Goal: Information Seeking & Learning: Learn about a topic

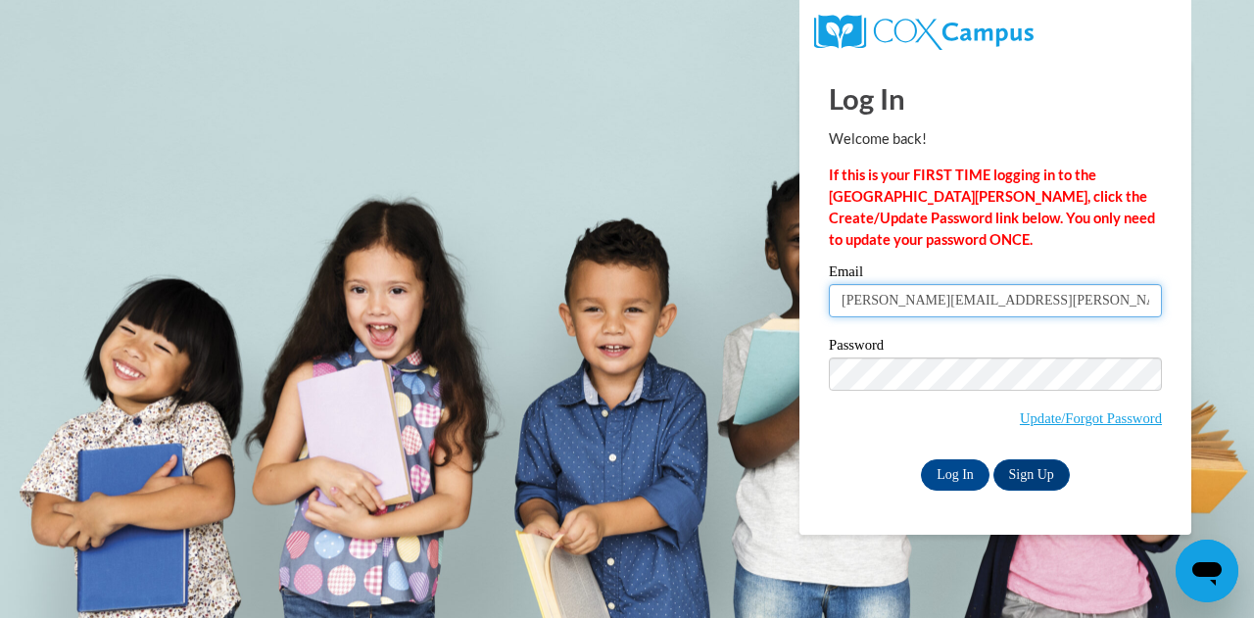
drag, startPoint x: 1001, startPoint y: 305, endPoint x: 946, endPoint y: 301, distance: 55.0
click at [946, 301] on input "christina.wilson@cobbk12.org" at bounding box center [995, 300] width 333 height 33
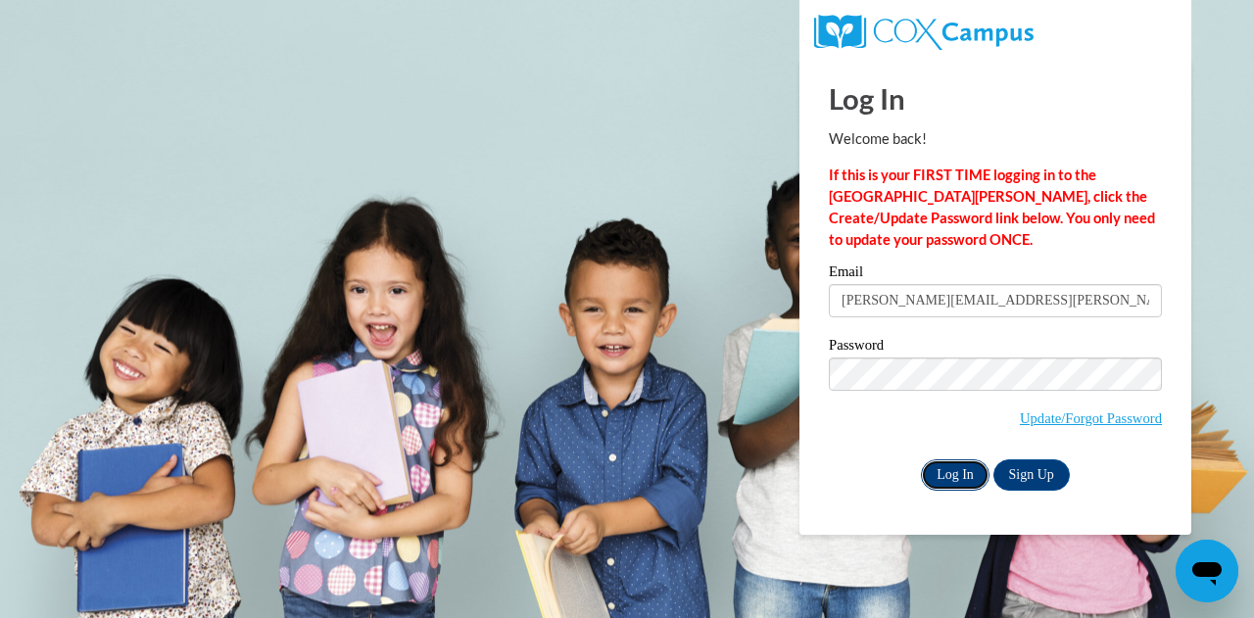
click at [954, 463] on input "Log In" at bounding box center [955, 474] width 69 height 31
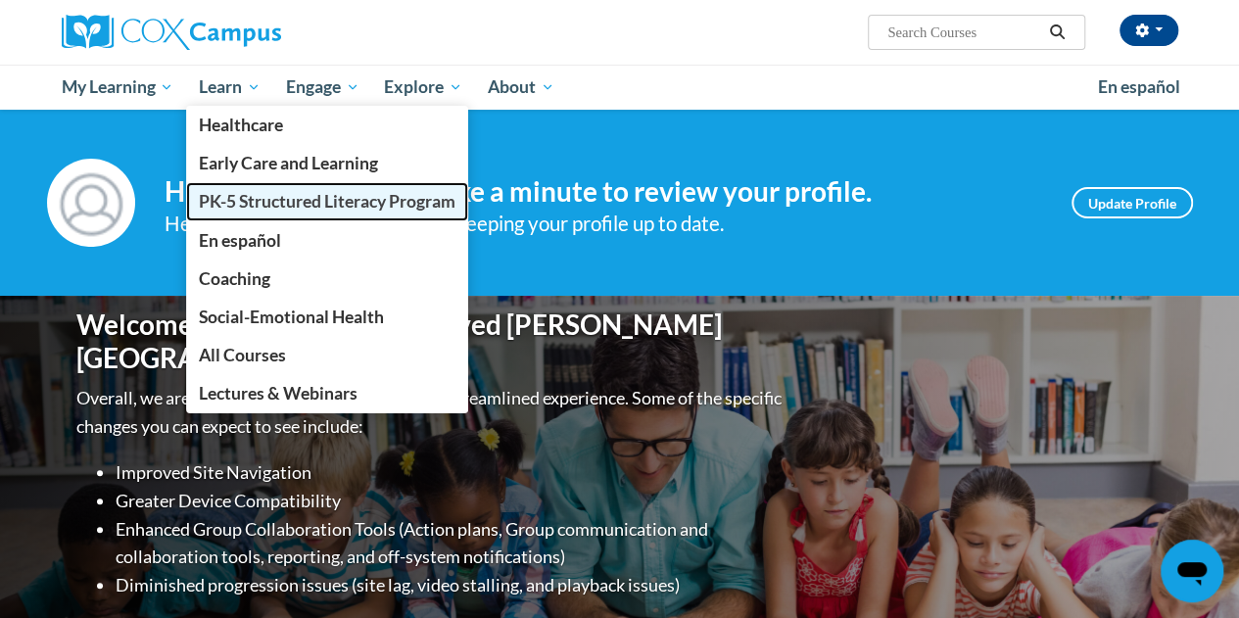
click at [268, 196] on span "PK-5 Structured Literacy Program" at bounding box center [327, 201] width 257 height 21
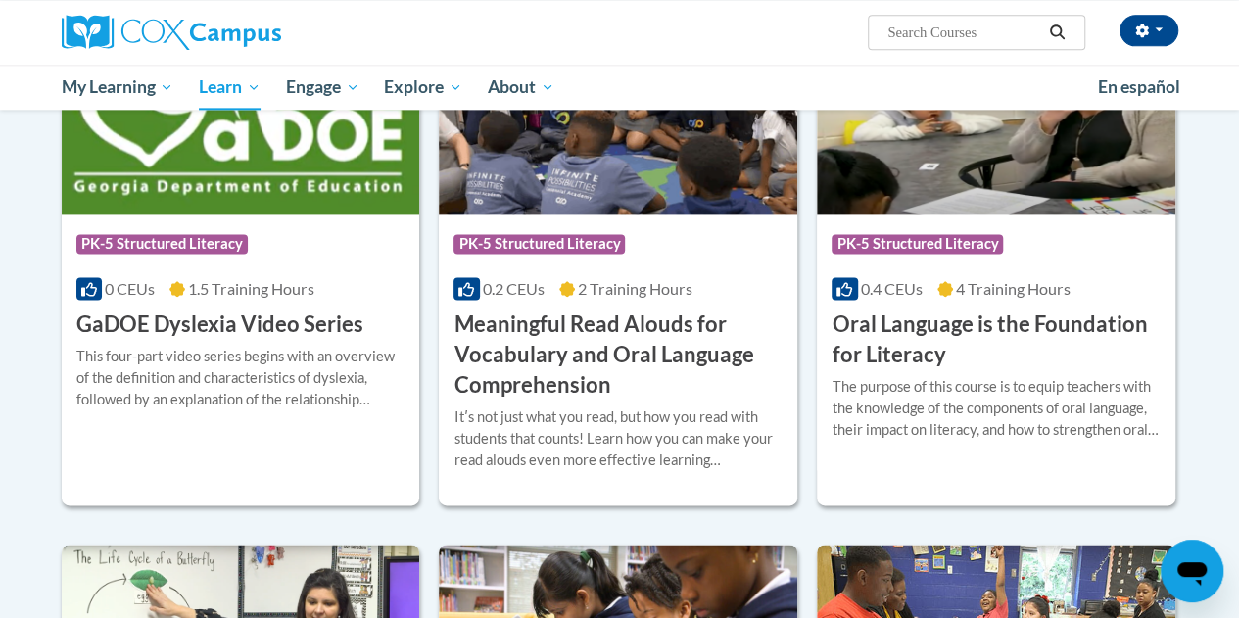
scroll to position [1240, 0]
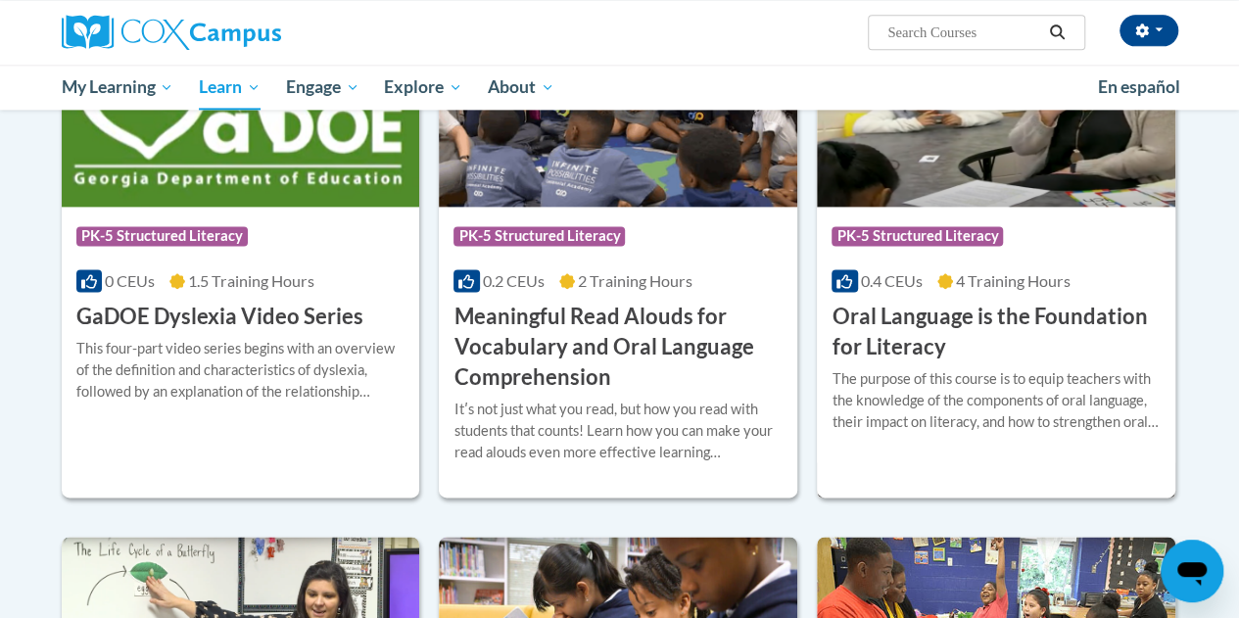
click at [999, 233] on span "PK-5 Structured Literacy" at bounding box center [916, 236] width 171 height 20
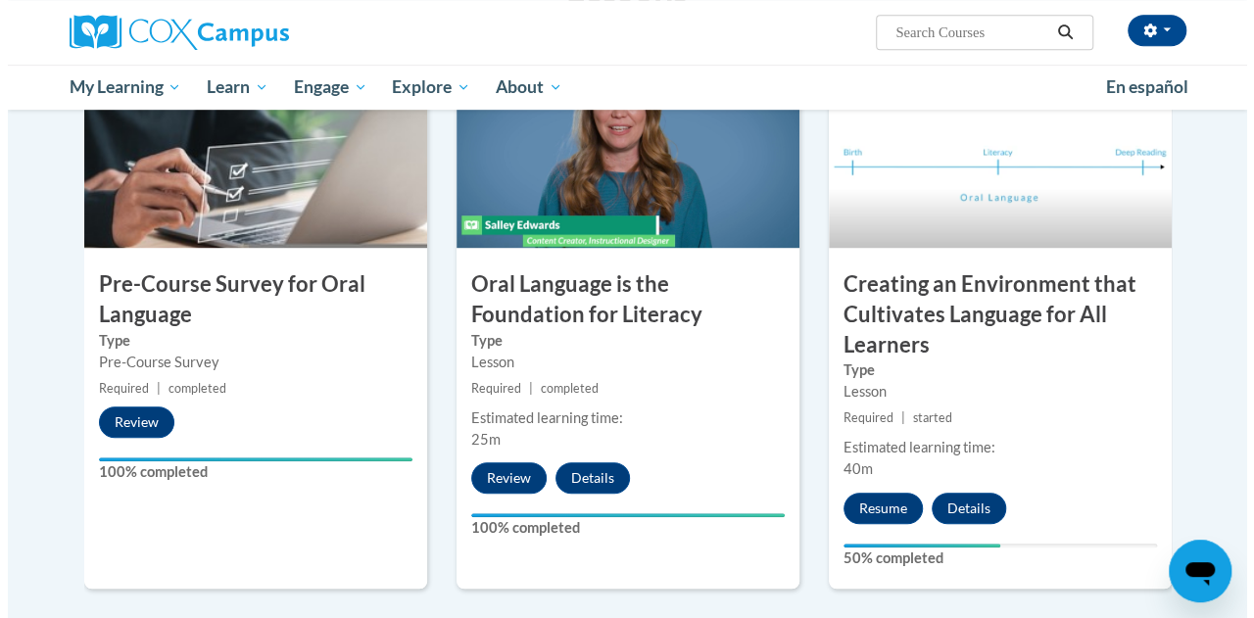
scroll to position [516, 0]
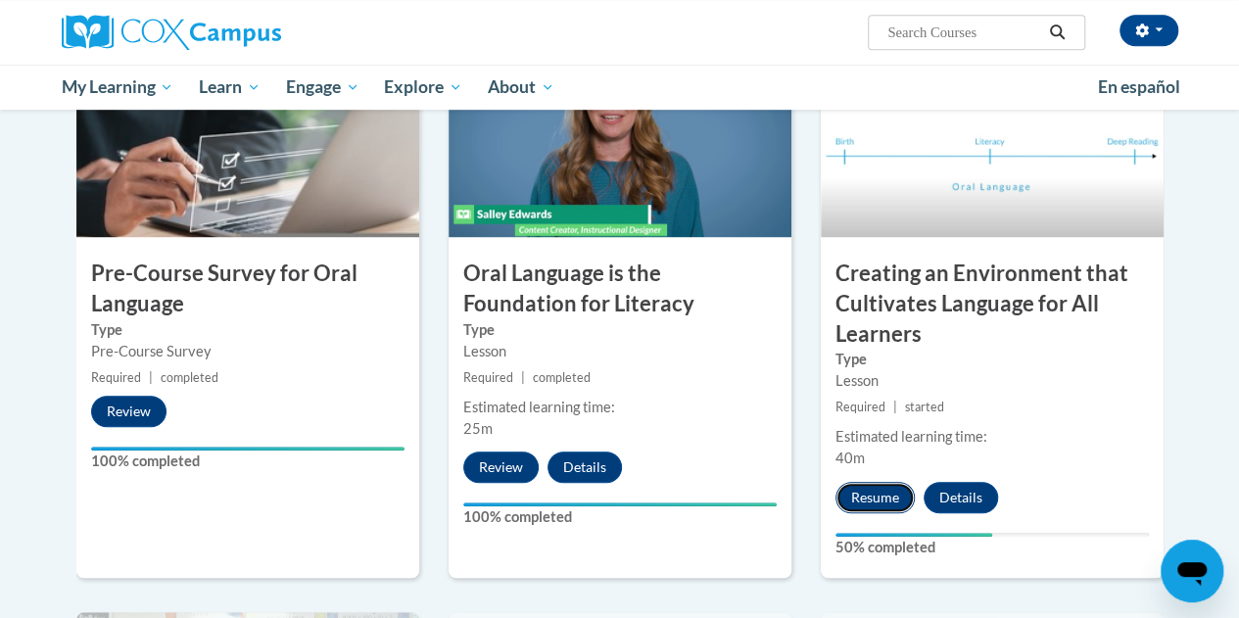
click at [883, 502] on button "Resume" at bounding box center [874, 497] width 79 height 31
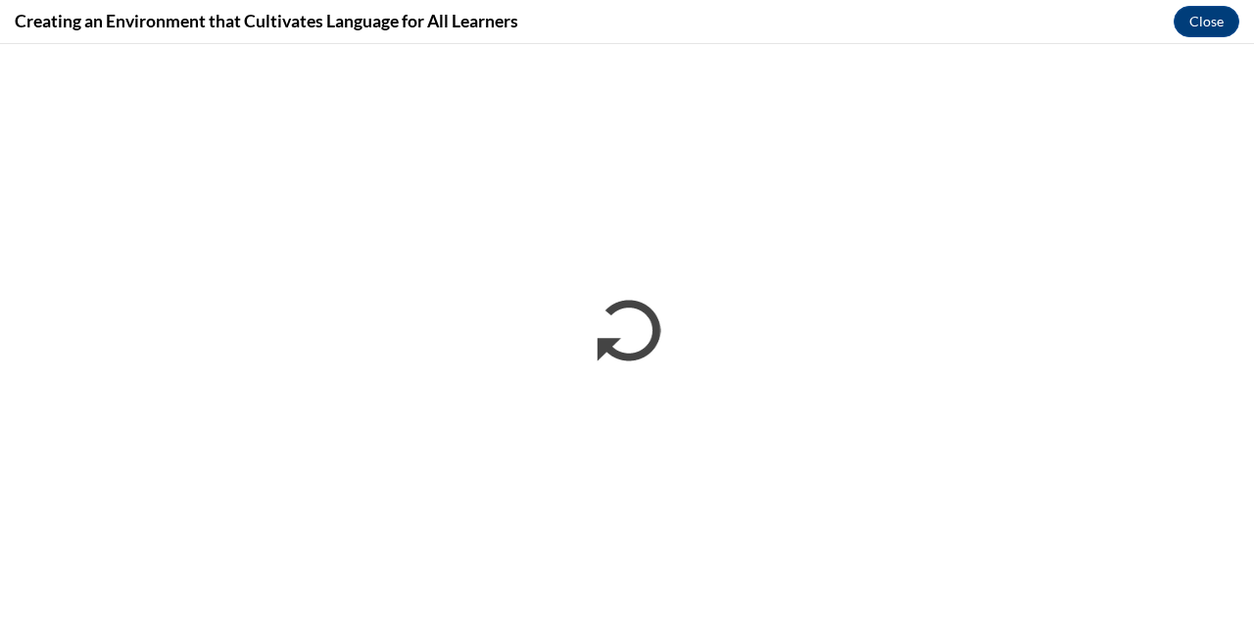
scroll to position [0, 0]
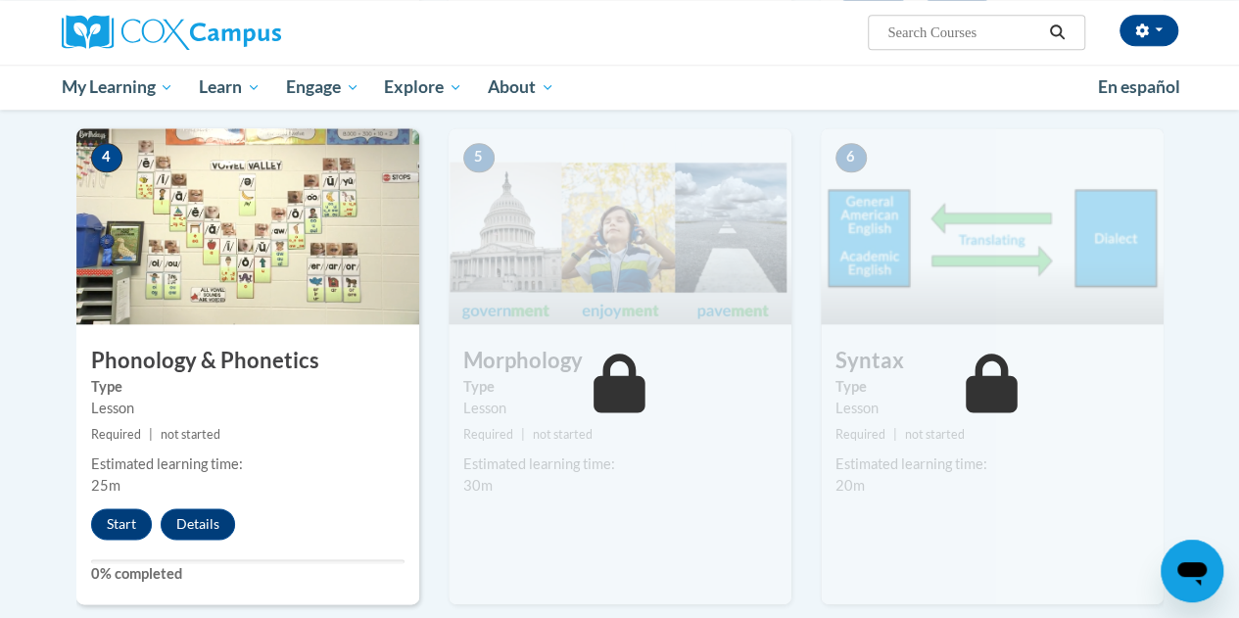
scroll to position [1012, 0]
